Goal: Transaction & Acquisition: Purchase product/service

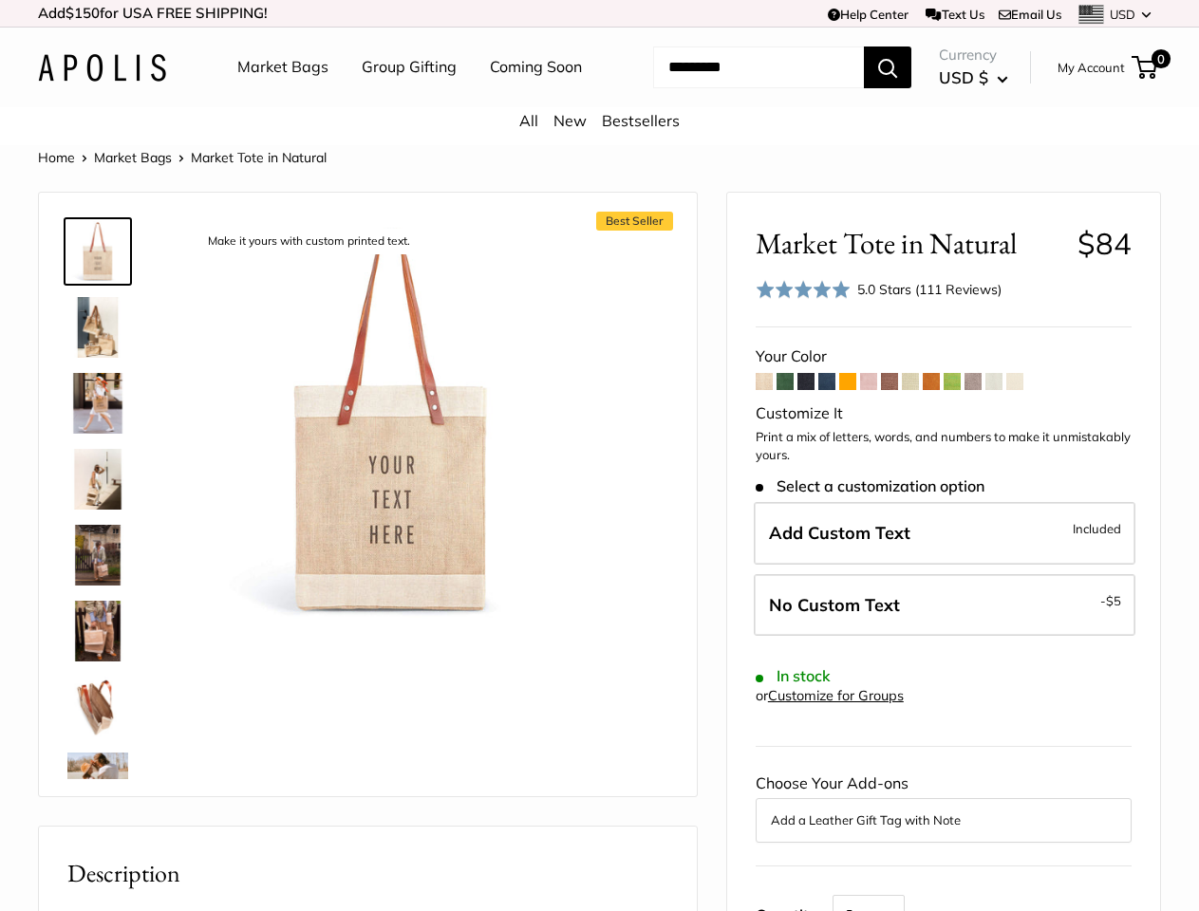
click at [599, 456] on div "Best Seller Make it yours with custom printed text. The Original Market bag in …" at bounding box center [368, 495] width 610 height 566
click at [599, 13] on td "Help Center Text Us Email Us *** *** *** *** *** *** *** *** *** *** *** USD US…" at bounding box center [828, 13] width 664 height 27
click at [599, 98] on nav "Market Bags Group Gifting Coming Soon" at bounding box center [426, 67] width 454 height 61
click at [403, 98] on ul "Market Bags Group Gifting Coming Soon" at bounding box center [426, 67] width 378 height 61
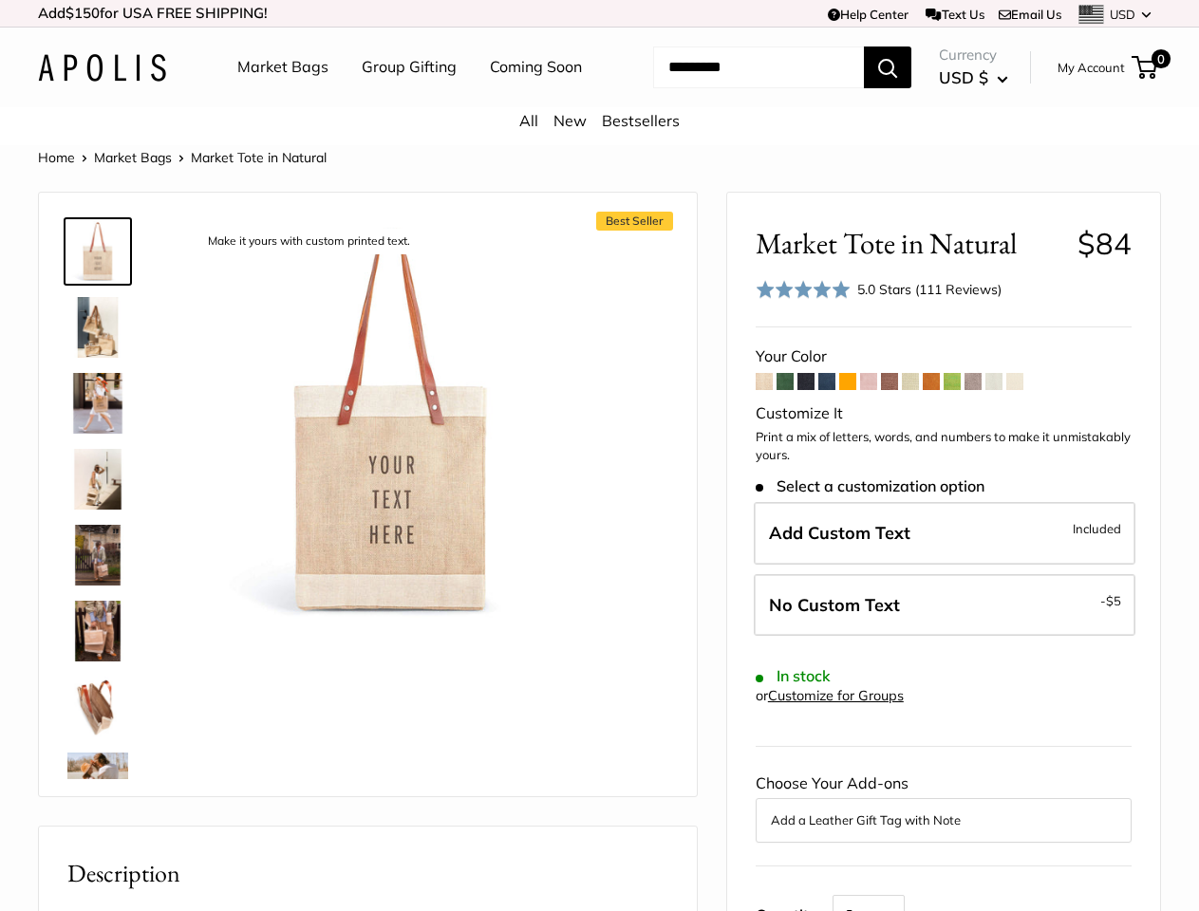
click at [735, 88] on input "Search..." at bounding box center [758, 68] width 211 height 42
click at [599, 539] on div "Best Seller Make it yours with custom printed text. The Original Market bag in …" at bounding box center [368, 495] width 610 height 566
click at [391, 444] on img at bounding box center [391, 421] width 400 height 400
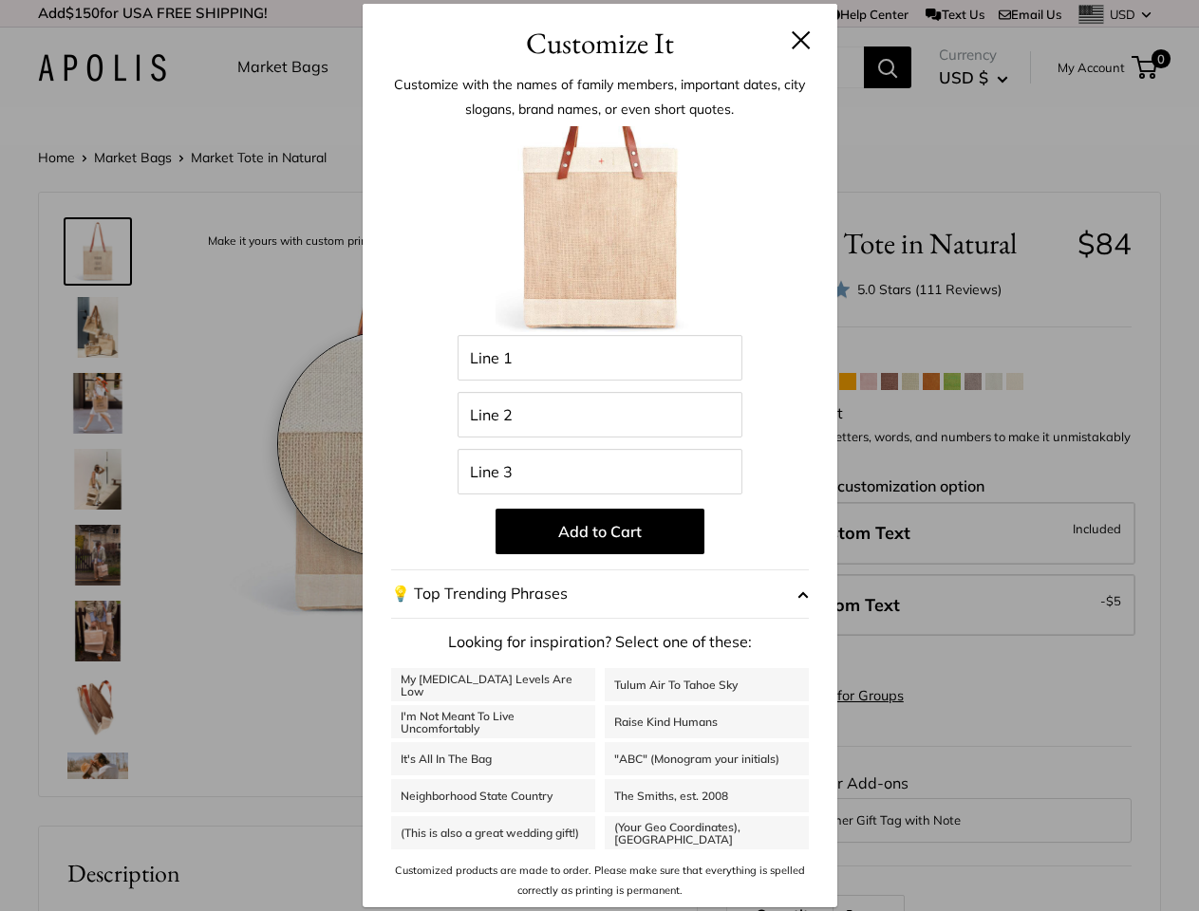
click at [0, 0] on span "Roll over image to zoom in" at bounding box center [0, 0] width 0 height 0
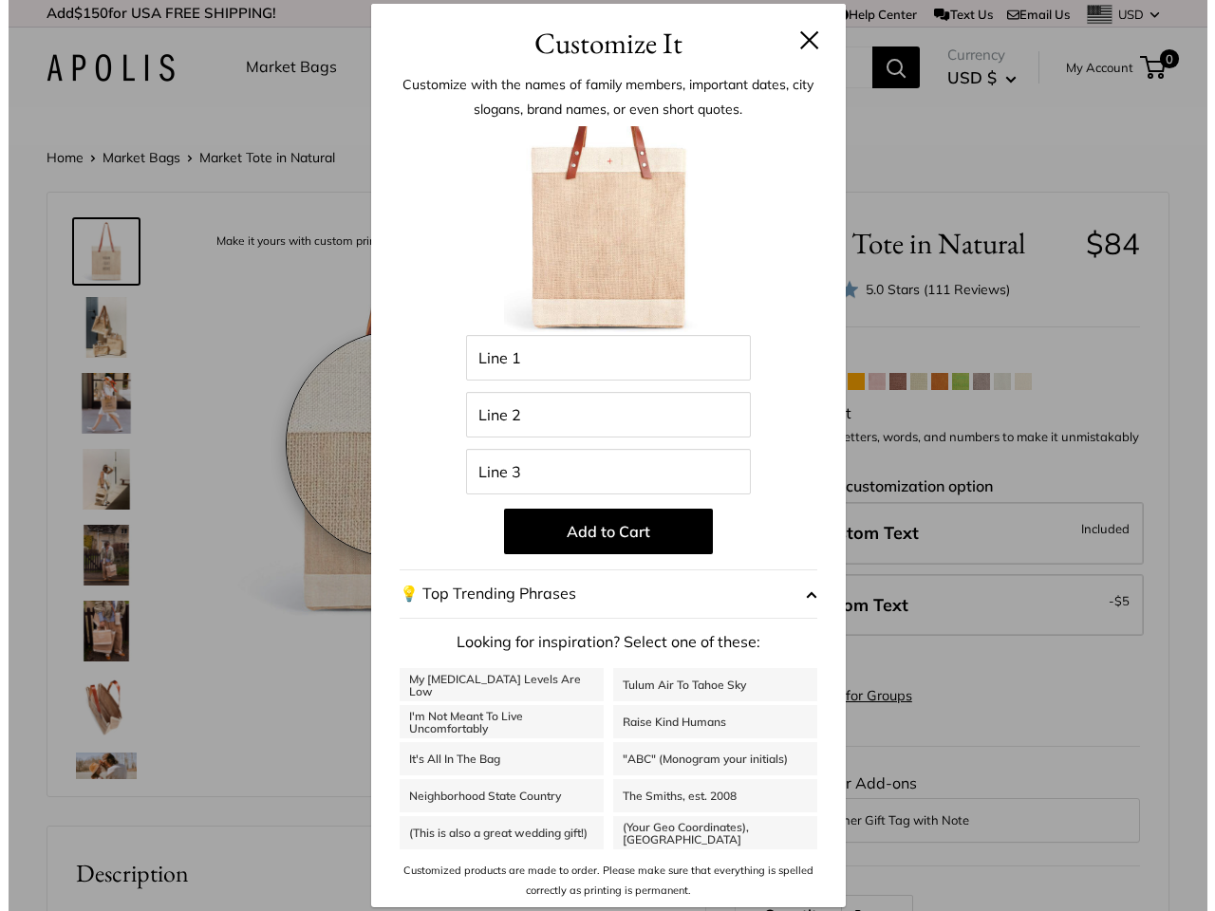
scroll to position [249, 0]
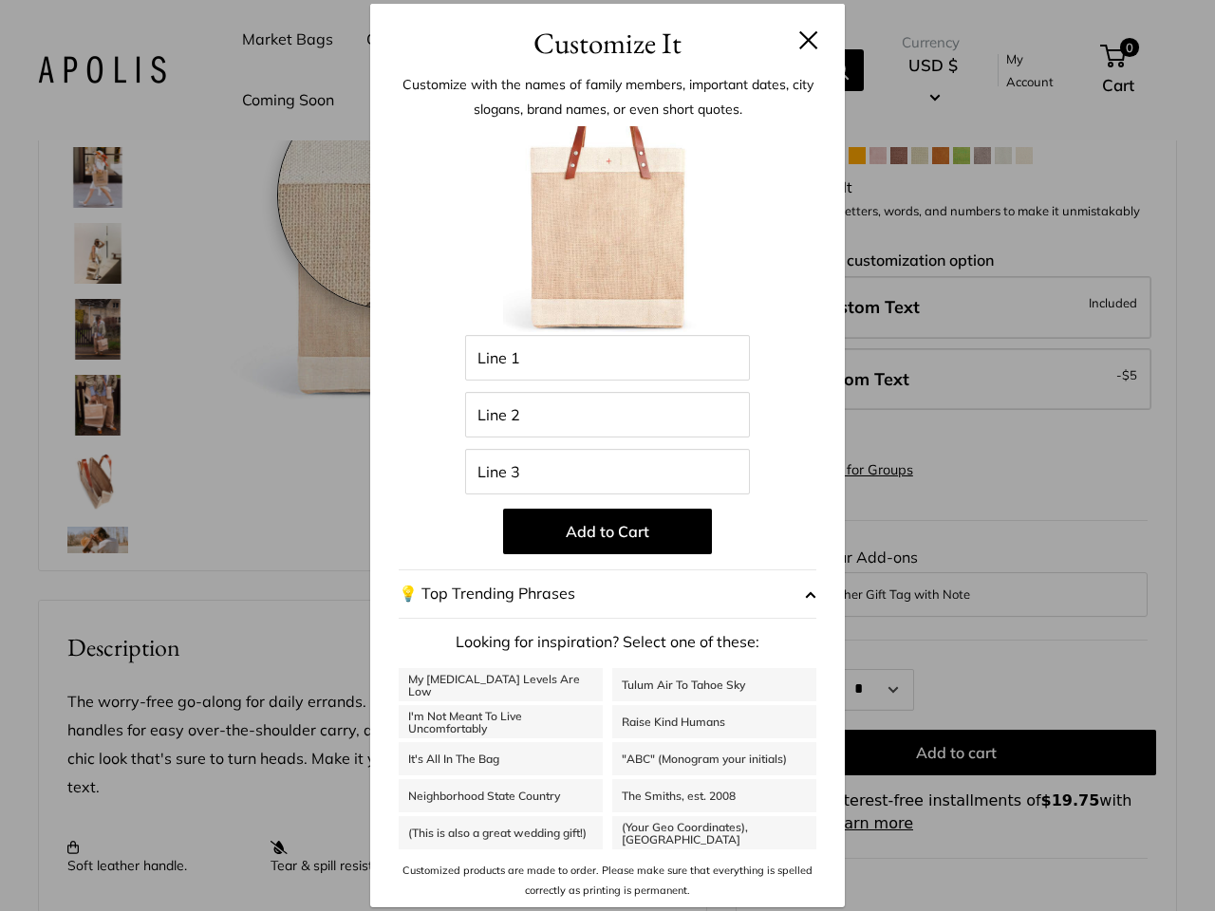
click at [879, 312] on span "Add Custom Text" at bounding box center [848, 307] width 141 height 22
